Goal: Task Accomplishment & Management: Complete application form

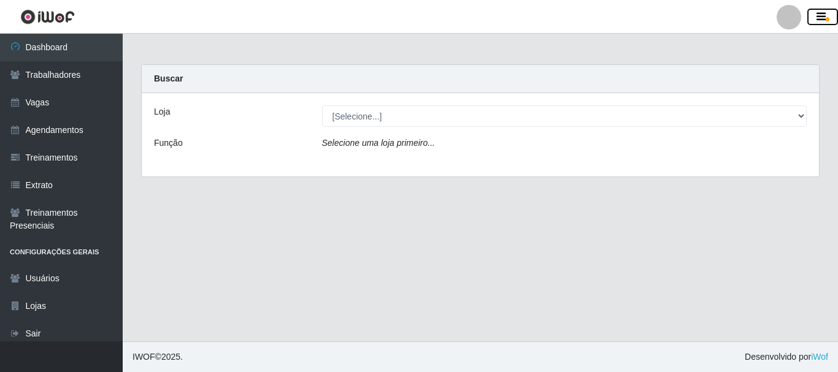
click at [825, 20] on icon "button" at bounding box center [821, 17] width 9 height 11
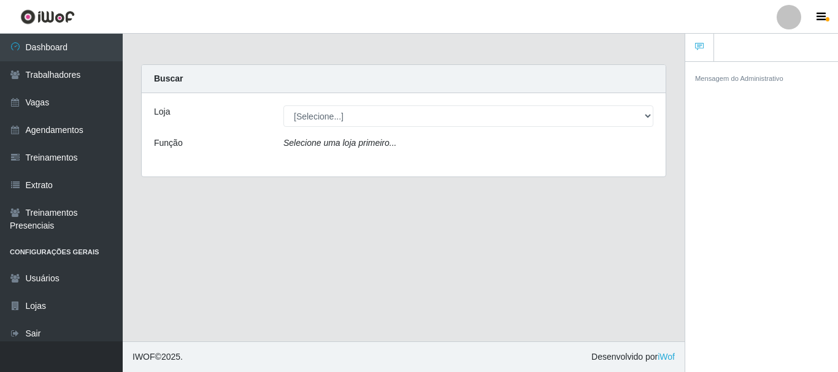
click at [793, 29] on div at bounding box center [789, 17] width 25 height 25
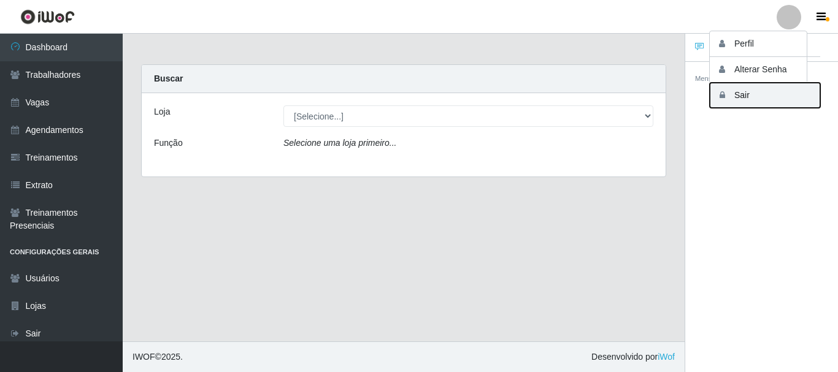
click at [757, 98] on button "Sair" at bounding box center [765, 95] width 110 height 25
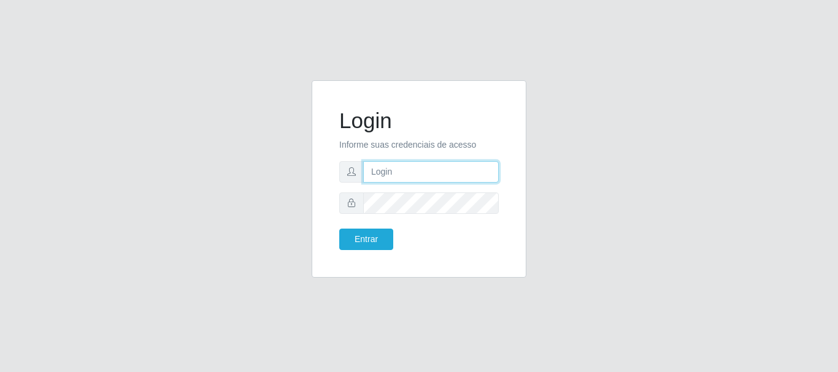
click at [420, 170] on input "text" at bounding box center [431, 171] width 136 height 21
type input "T"
type input "thiagol@bemais"
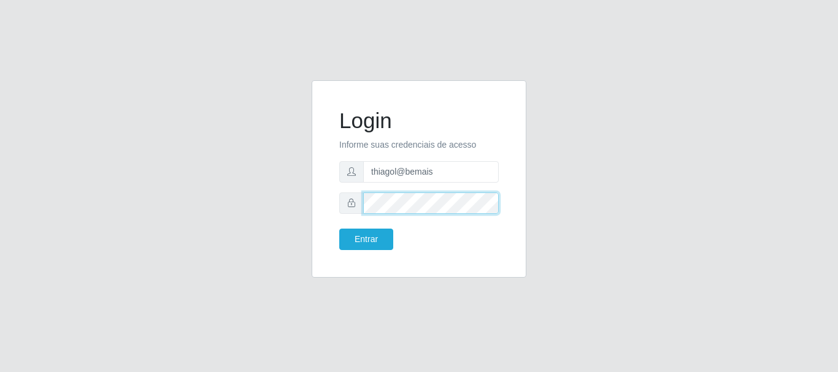
click at [339, 229] on button "Entrar" at bounding box center [366, 239] width 54 height 21
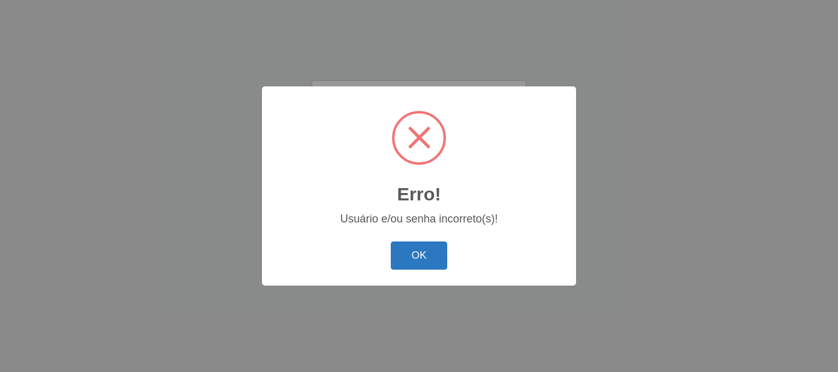
click at [415, 252] on button "OK" at bounding box center [419, 256] width 57 height 29
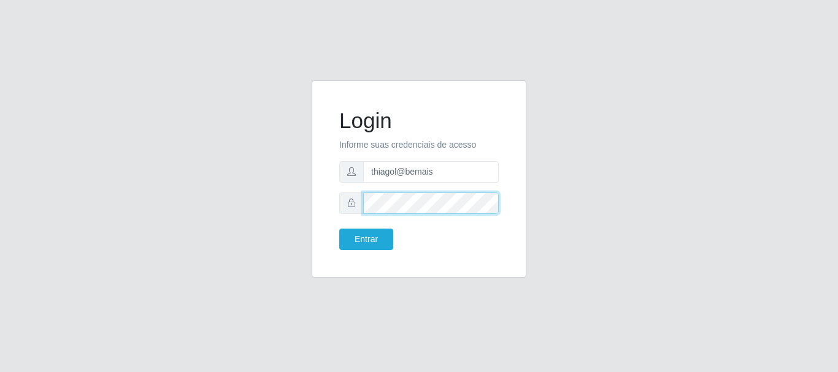
click at [110, 213] on div "Login Informe suas credenciais de acesso thiagol@bemais Entrar" at bounding box center [419, 186] width 700 height 212
click at [339, 229] on button "Entrar" at bounding box center [366, 239] width 54 height 21
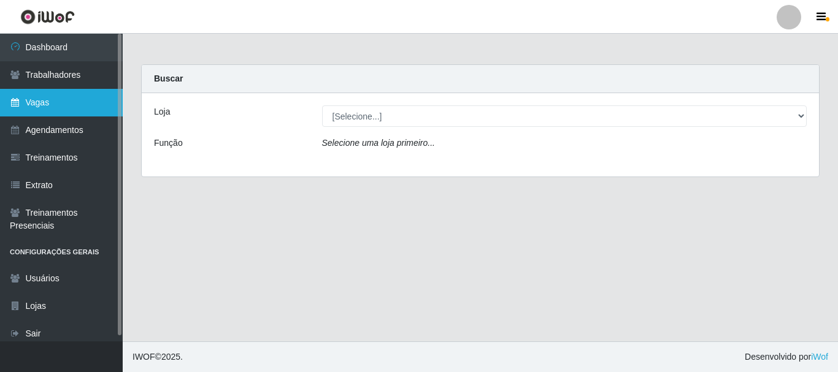
click at [37, 98] on link "Vagas" at bounding box center [61, 103] width 123 height 28
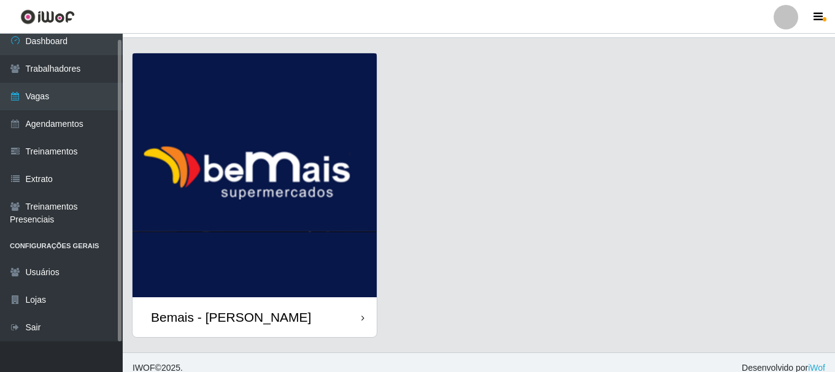
scroll to position [35, 0]
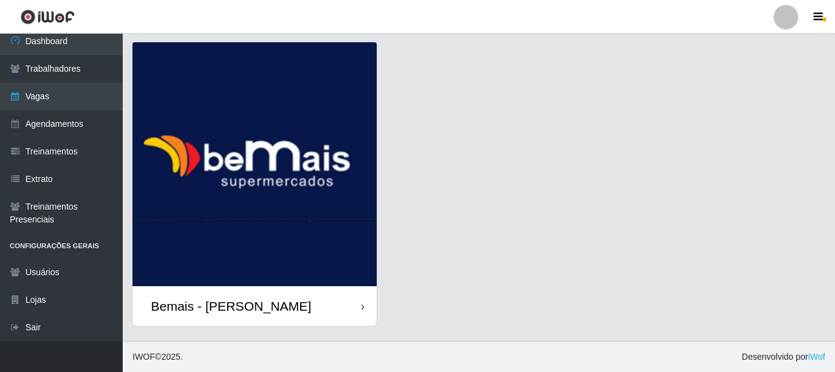
click at [220, 214] on img at bounding box center [255, 164] width 244 height 244
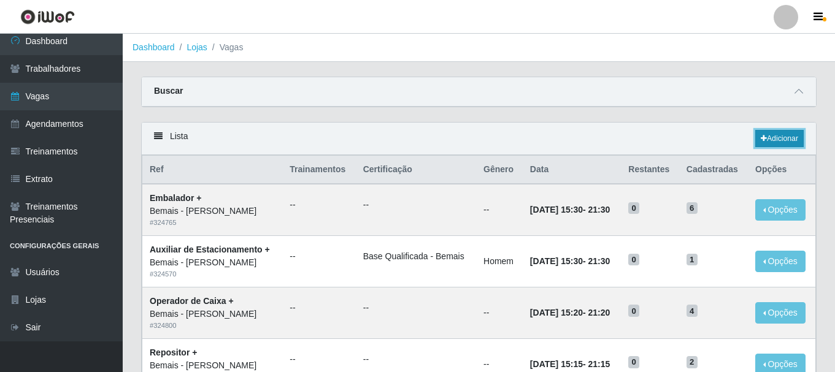
click at [771, 133] on link "Adicionar" at bounding box center [779, 138] width 48 height 17
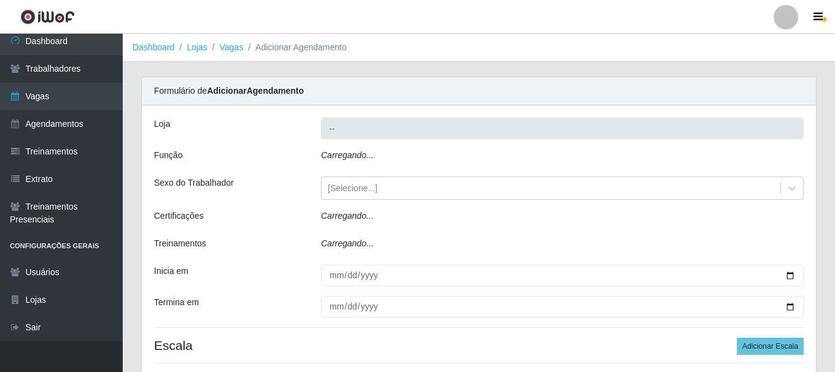
type input "Bemais - [PERSON_NAME]"
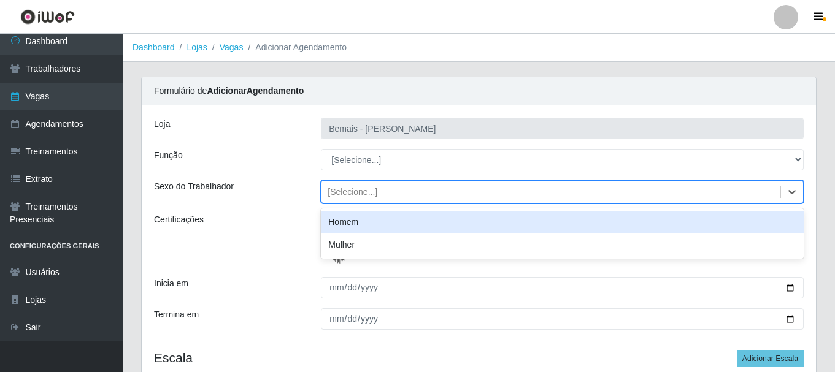
click at [347, 195] on div "[Selecione...]" at bounding box center [353, 192] width 50 height 13
click at [355, 222] on div "Homem" at bounding box center [562, 222] width 483 height 23
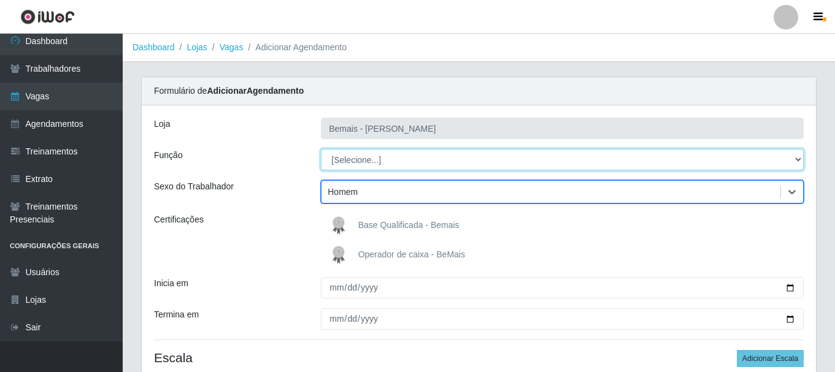
click at [360, 156] on select "[Selecione...] ASG ASG + ASG ++ Auxiliar de Depósito Auxiliar de Depósito + Aux…" at bounding box center [562, 159] width 483 height 21
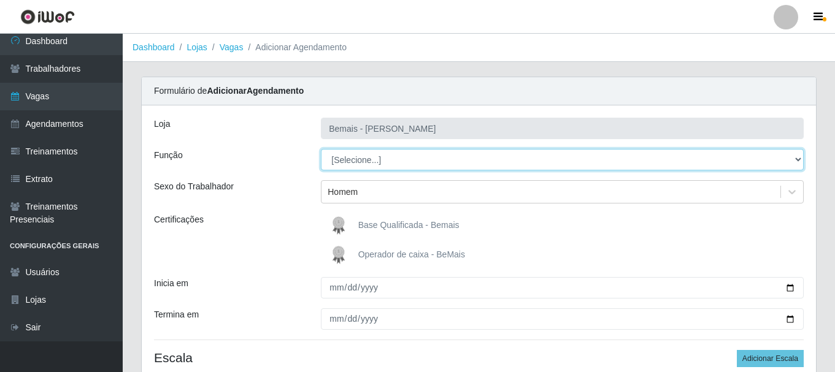
select select "82"
click at [321, 149] on select "[Selecione...] ASG ASG + ASG ++ Auxiliar de Depósito Auxiliar de Depósito + Aux…" at bounding box center [562, 159] width 483 height 21
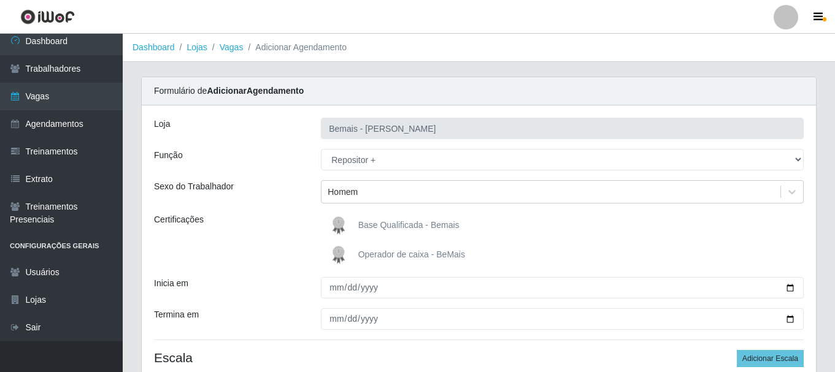
click at [356, 223] on label "Base Qualificada - Bemais" at bounding box center [392, 226] width 133 height 25
click at [0, 0] on input "Base Qualificada - Bemais" at bounding box center [0, 0] width 0 height 0
click at [356, 223] on label "Base Qualificada - Bemais" at bounding box center [392, 226] width 133 height 25
click at [0, 0] on input "Base Qualificada - Bemais" at bounding box center [0, 0] width 0 height 0
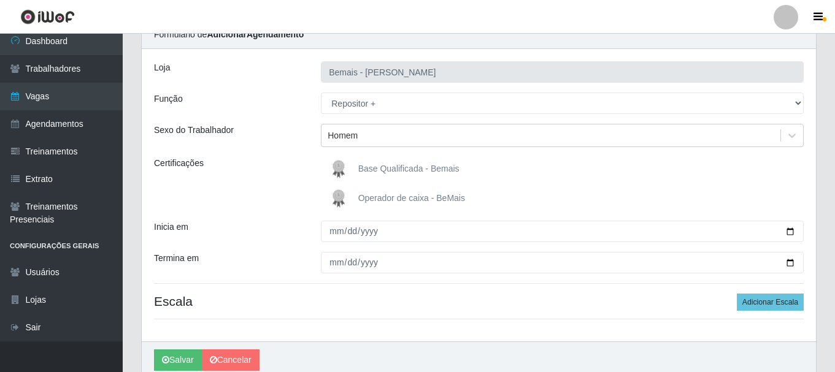
scroll to position [109, 0]
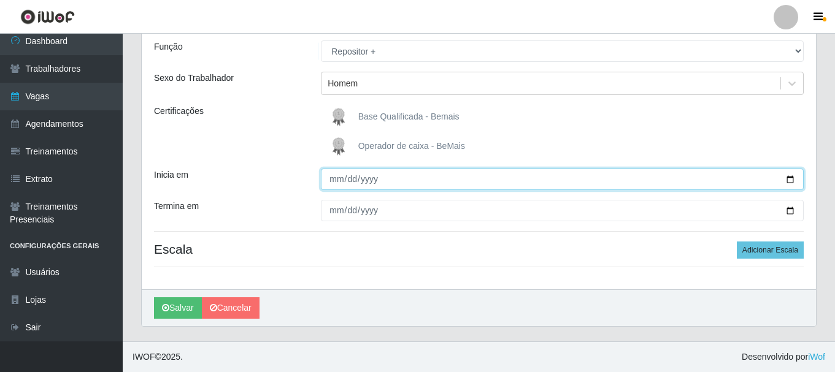
click at [362, 180] on input "Inicia em" at bounding box center [562, 179] width 483 height 21
type input "0001-02-20"
type input "[DATE]"
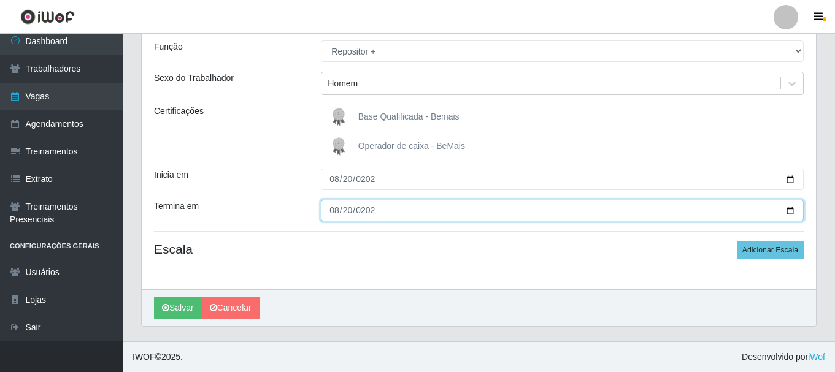
type input "[DATE]"
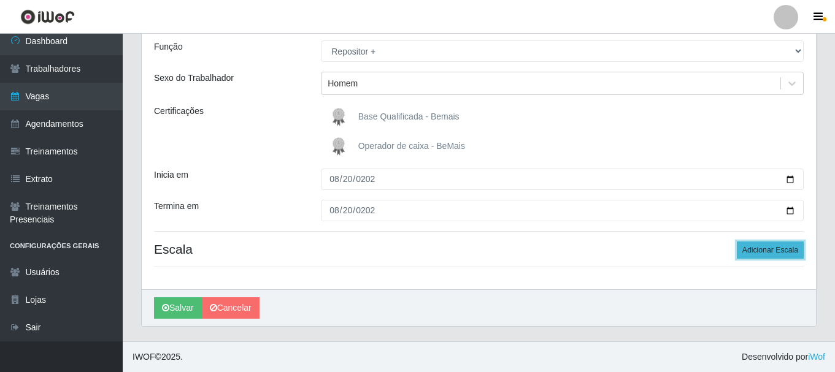
click at [775, 256] on button "Adicionar Escala" at bounding box center [770, 250] width 67 height 17
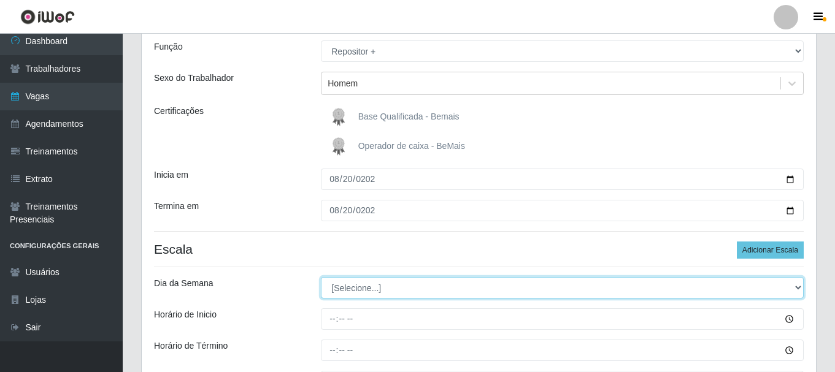
click at [357, 287] on select "[Selecione...] Segunda Terça Quarta Quinta Sexta Sábado Domingo" at bounding box center [562, 287] width 483 height 21
select select "3"
click at [321, 277] on select "[Selecione...] Segunda Terça Quarta Quinta Sexta Sábado Domingo" at bounding box center [562, 287] width 483 height 21
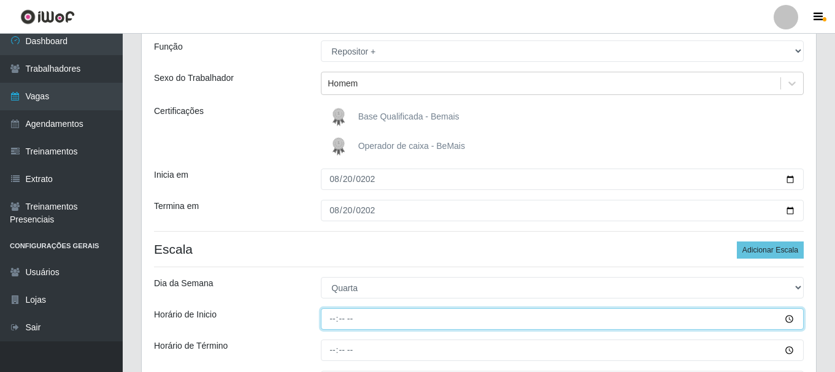
click at [340, 317] on input "Horário de Inicio" at bounding box center [562, 319] width 483 height 21
click at [330, 318] on input "Horário de Inicio" at bounding box center [562, 319] width 483 height 21
type input "16:00"
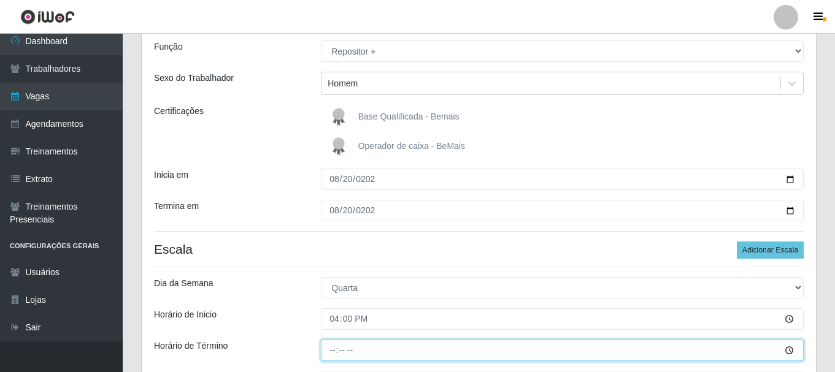
type input "22:00"
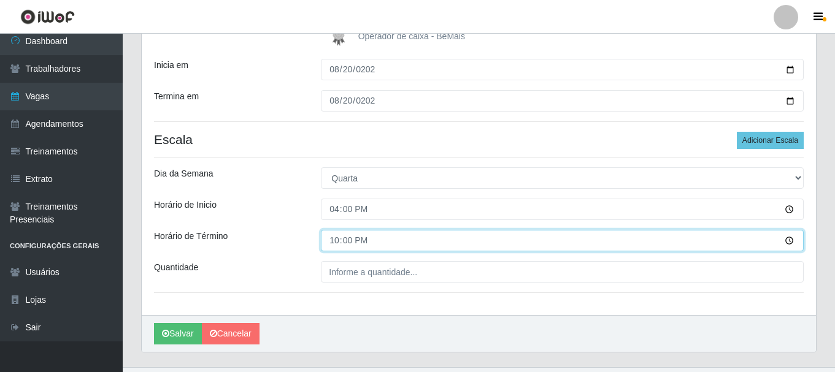
scroll to position [231, 0]
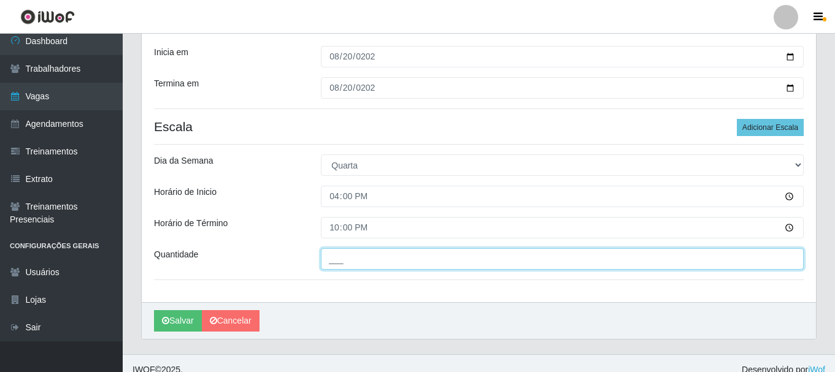
click at [349, 263] on input "___" at bounding box center [562, 259] width 483 height 21
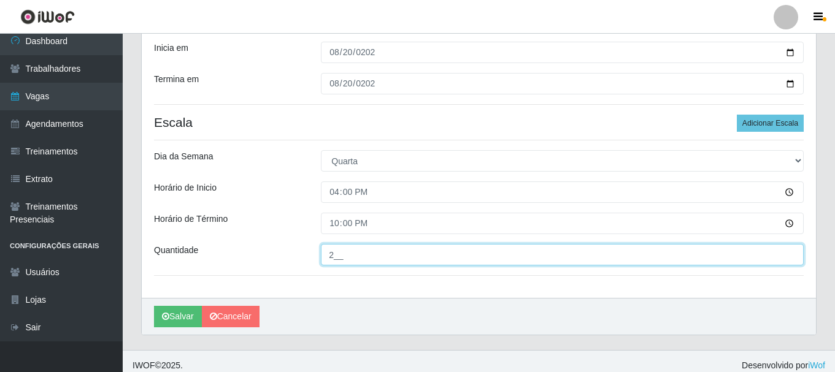
scroll to position [244, 0]
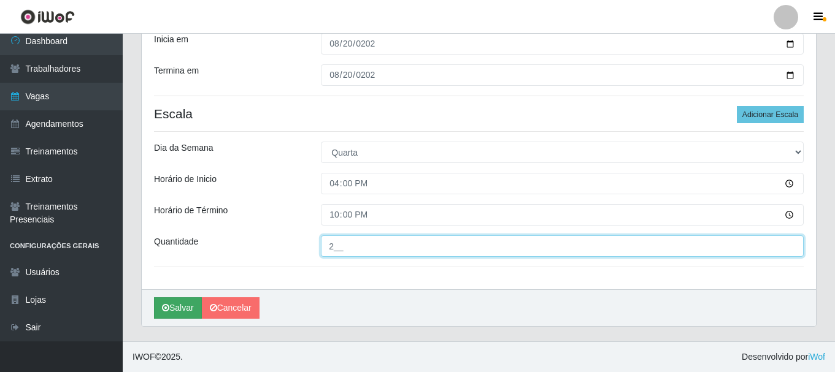
type input "2__"
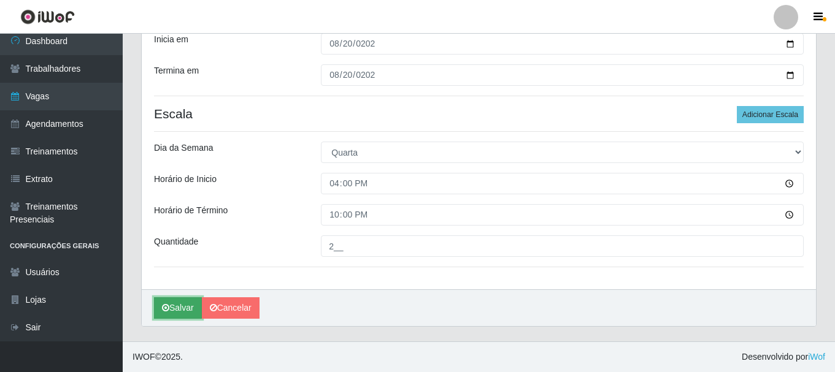
click at [176, 304] on button "Salvar" at bounding box center [178, 308] width 48 height 21
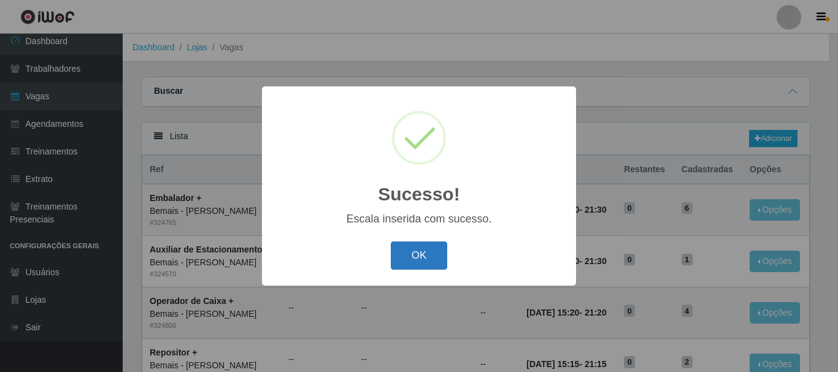
click at [409, 264] on button "OK" at bounding box center [419, 256] width 57 height 29
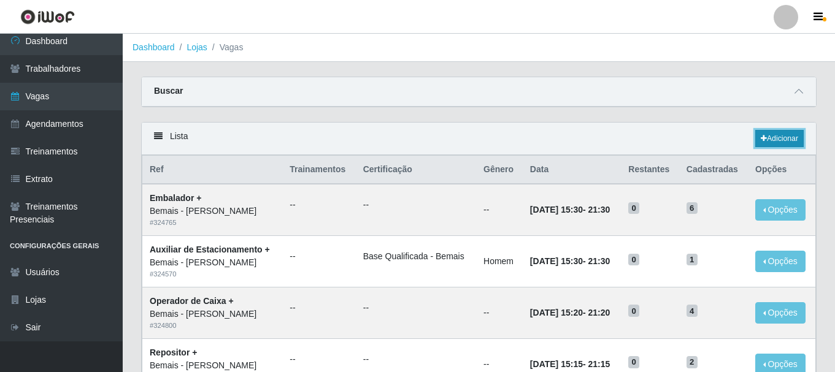
click at [776, 145] on link "Adicionar" at bounding box center [779, 138] width 48 height 17
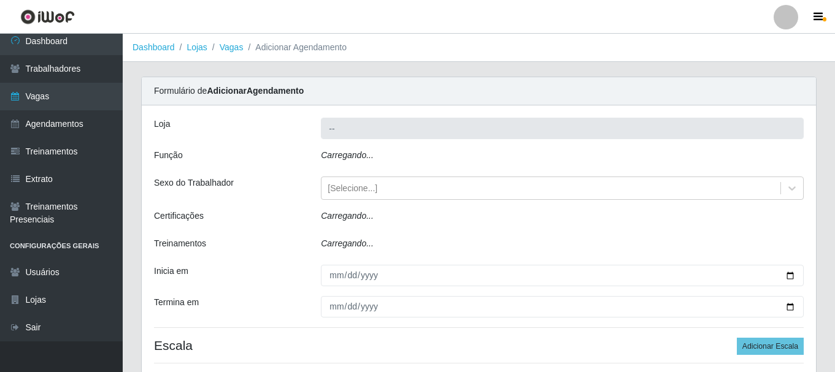
type input "Bemais - [PERSON_NAME]"
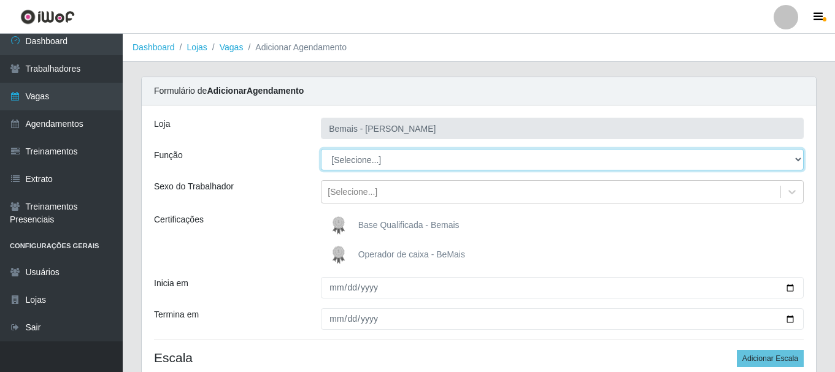
click at [406, 156] on select "[Selecione...] ASG ASG + ASG ++ Auxiliar de Depósito Auxiliar de Depósito + Aux…" at bounding box center [562, 159] width 483 height 21
select select "82"
click at [321, 149] on select "[Selecione...] ASG ASG + ASG ++ Auxiliar de Depósito Auxiliar de Depósito + Aux…" at bounding box center [562, 159] width 483 height 21
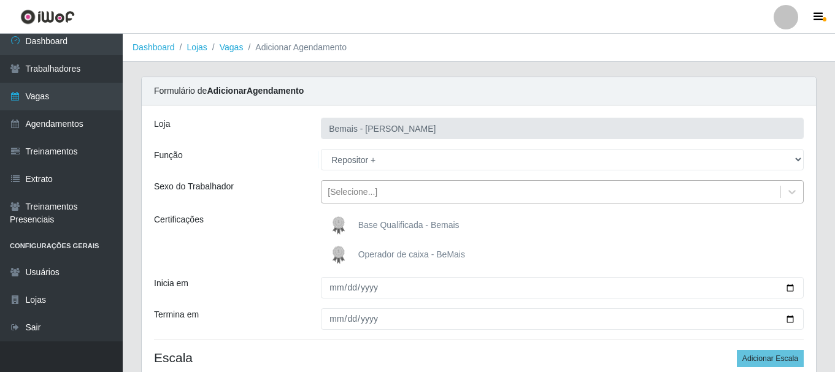
click at [361, 188] on div "[Selecione...]" at bounding box center [353, 192] width 50 height 13
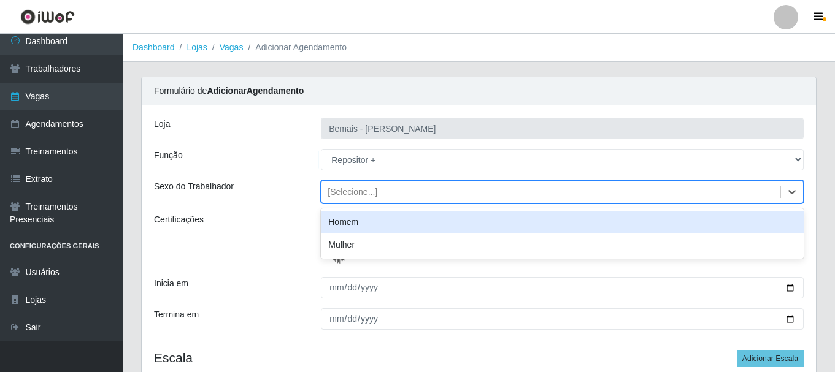
click at [361, 225] on div "Homem" at bounding box center [562, 222] width 483 height 23
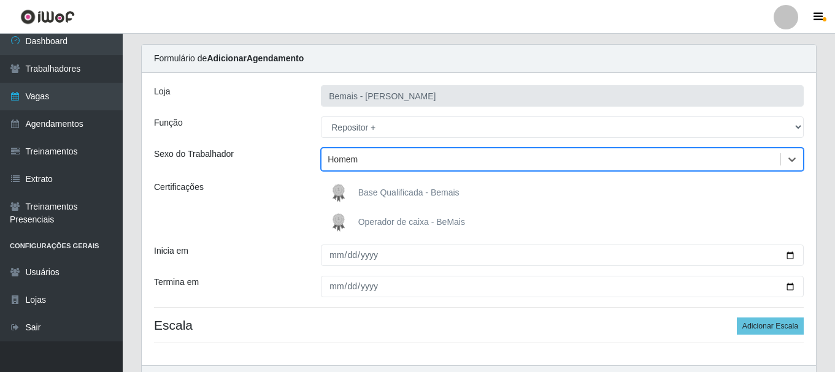
scroll to position [61, 0]
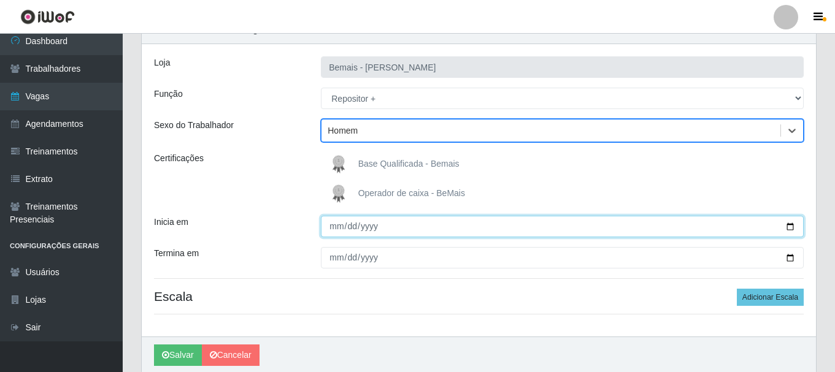
click at [338, 226] on input "Inicia em" at bounding box center [562, 226] width 483 height 21
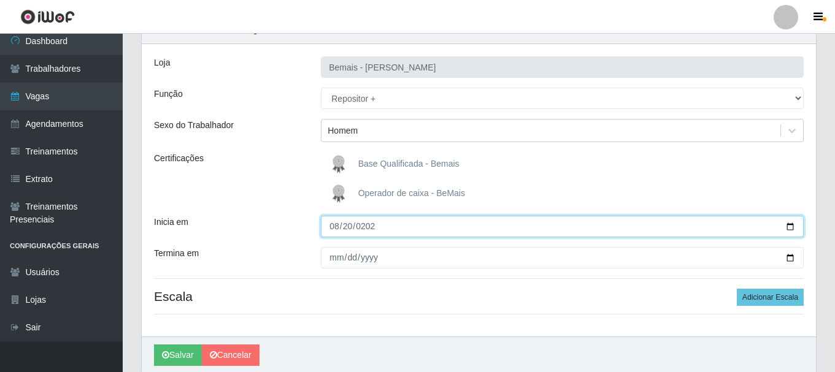
type input "[DATE]"
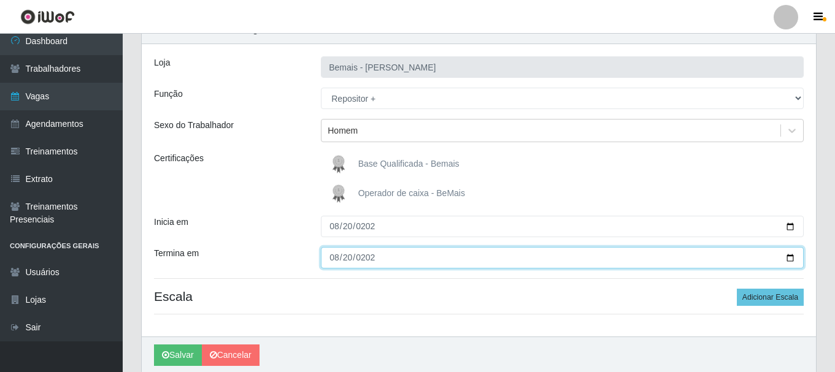
type input "[DATE]"
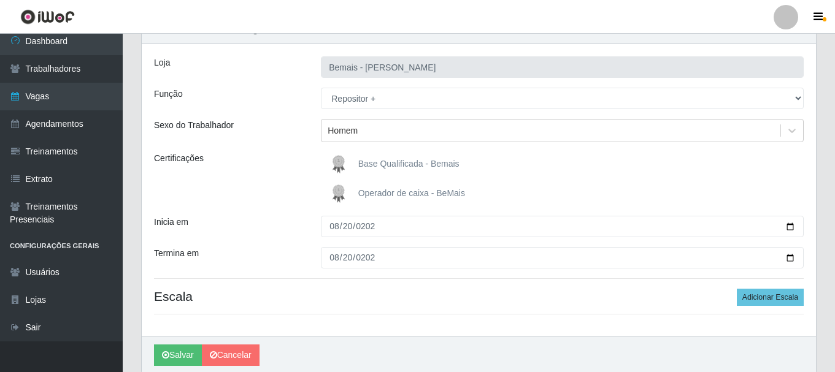
click at [799, 311] on div "[PERSON_NAME] Função [Selecione...] ASG ASG + ASG ++ Auxiliar de Depósito Auxil…" at bounding box center [479, 190] width 674 height 293
click at [791, 303] on button "Adicionar Escala" at bounding box center [770, 297] width 67 height 17
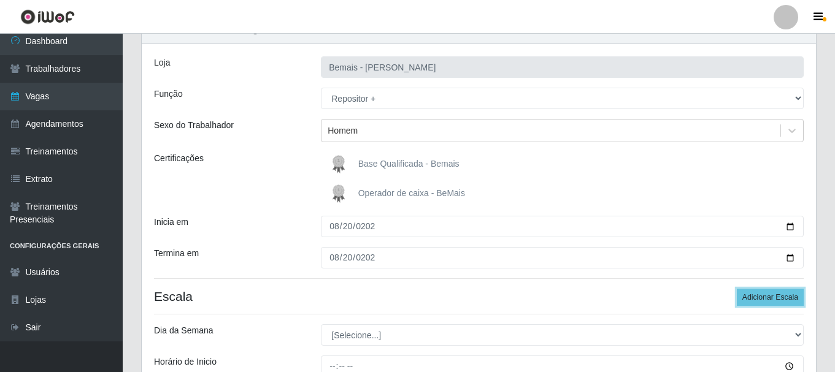
scroll to position [244, 0]
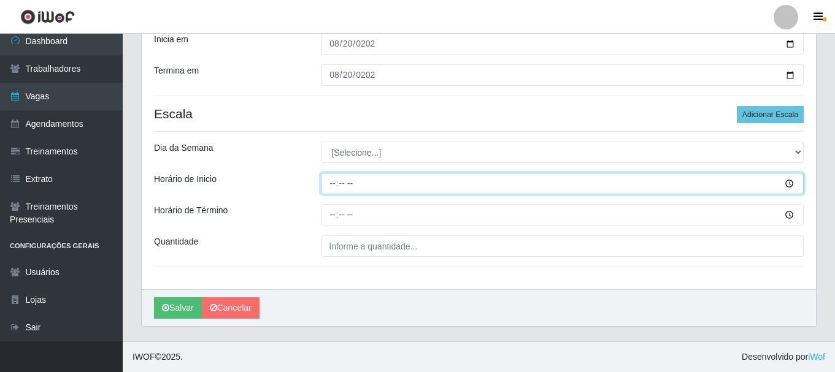
click at [331, 182] on input "Horário de Inicio" at bounding box center [562, 183] width 483 height 21
type input "09:00"
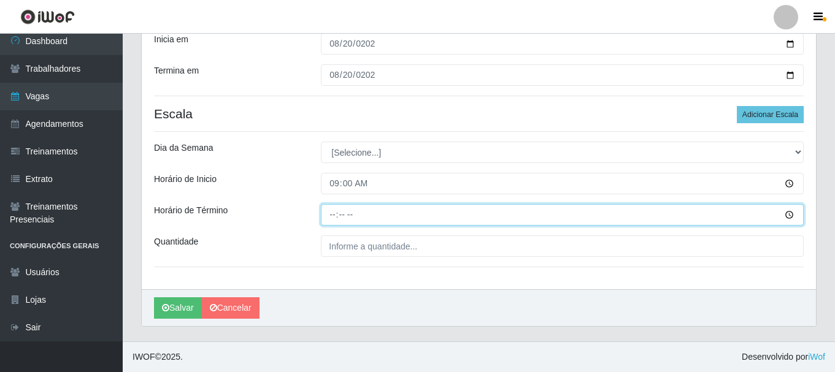
type input "15:00"
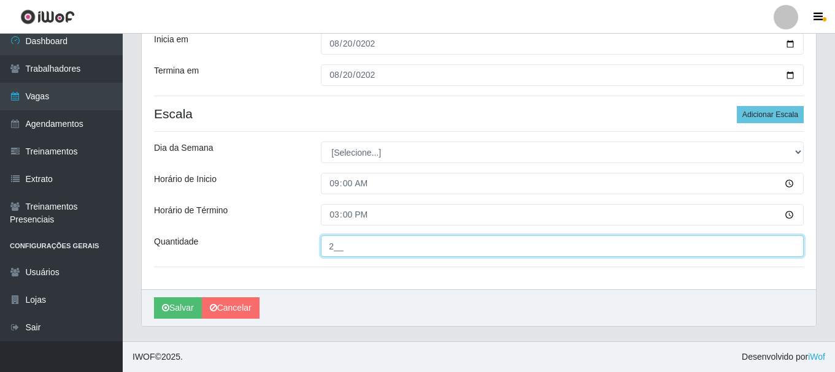
type input "2__"
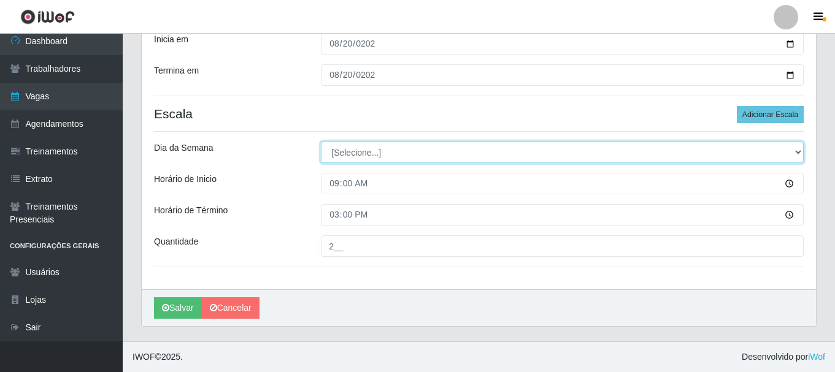
click at [377, 145] on select "[Selecione...] Segunda Terça Quarta Quinta Sexta Sábado Domingo" at bounding box center [562, 152] width 483 height 21
select select "3"
click at [321, 142] on select "[Selecione...] Segunda Terça Quarta Quinta Sexta Sábado Domingo" at bounding box center [562, 152] width 483 height 21
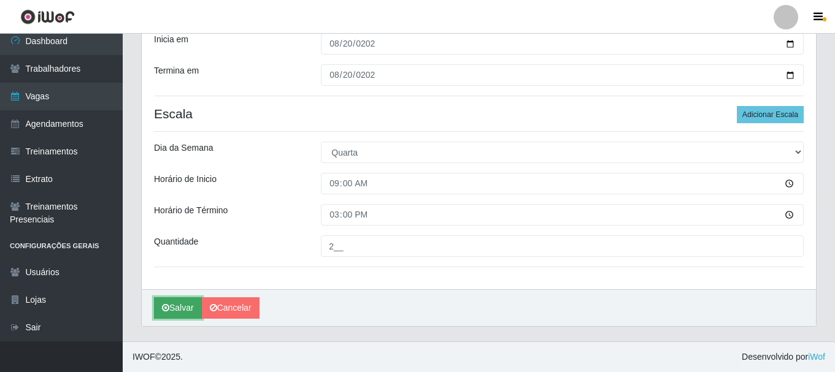
click at [187, 309] on button "Salvar" at bounding box center [178, 308] width 48 height 21
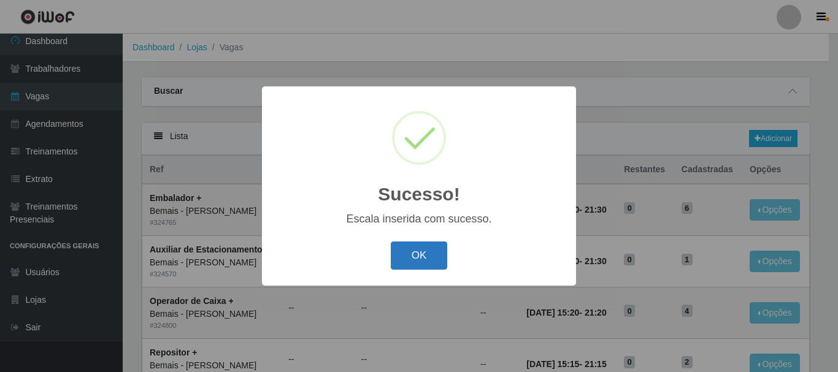
click at [411, 255] on button "OK" at bounding box center [419, 256] width 57 height 29
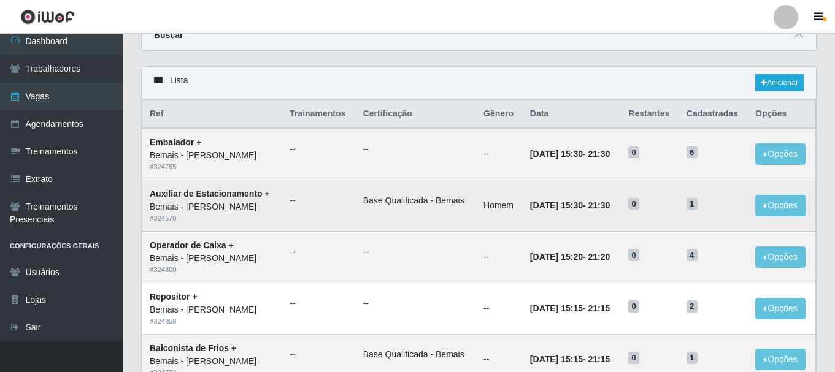
scroll to position [184, 0]
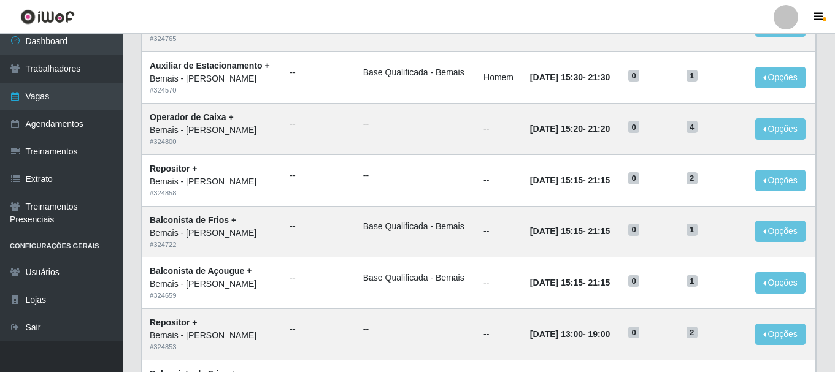
click at [795, 16] on div at bounding box center [786, 17] width 25 height 25
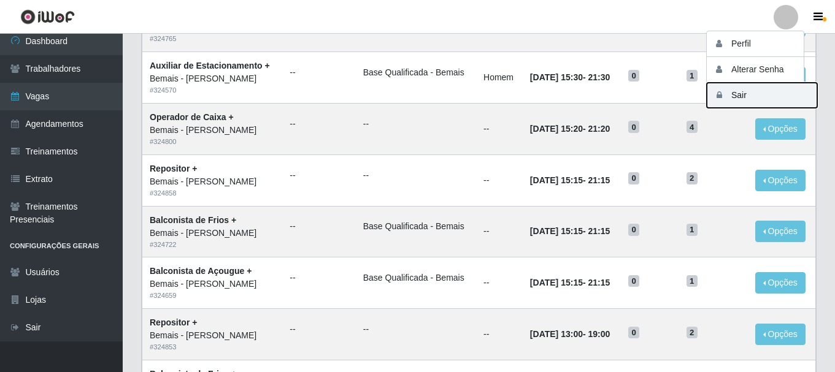
click at [736, 98] on button "Sair" at bounding box center [762, 95] width 110 height 25
